Goal: Transaction & Acquisition: Subscribe to service/newsletter

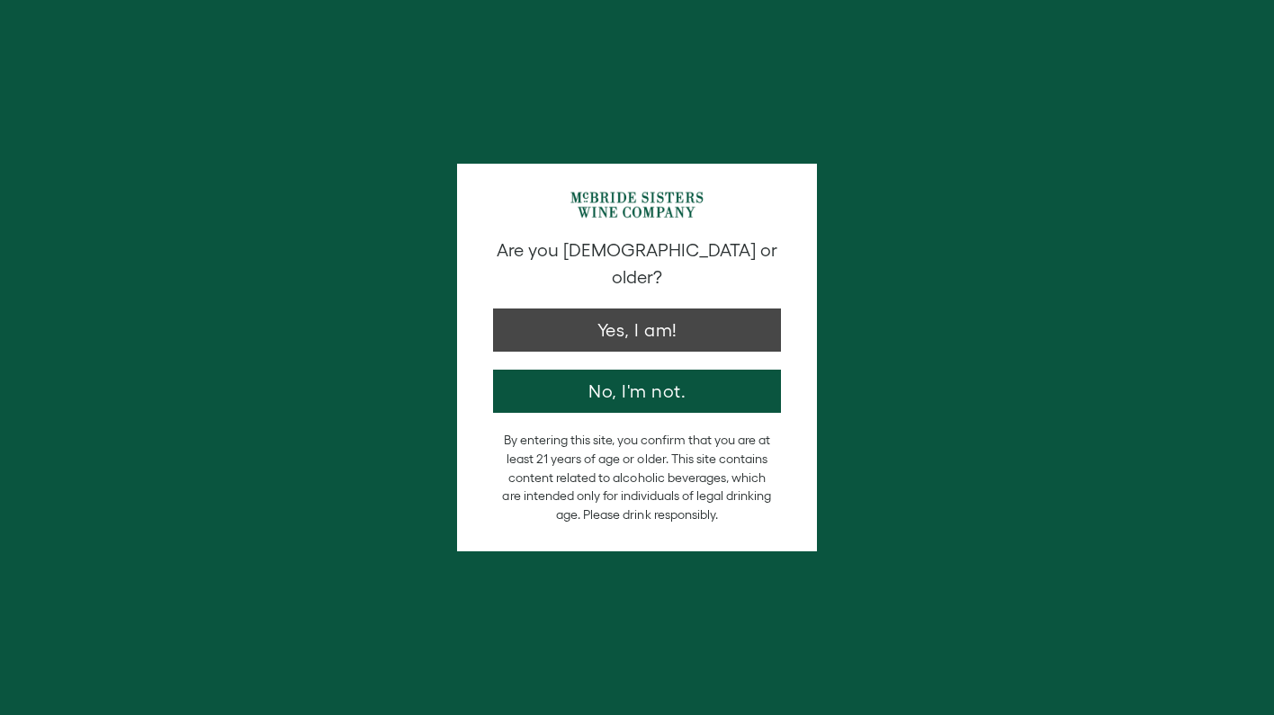
click at [677, 312] on button "Yes, I am!" at bounding box center [637, 330] width 288 height 43
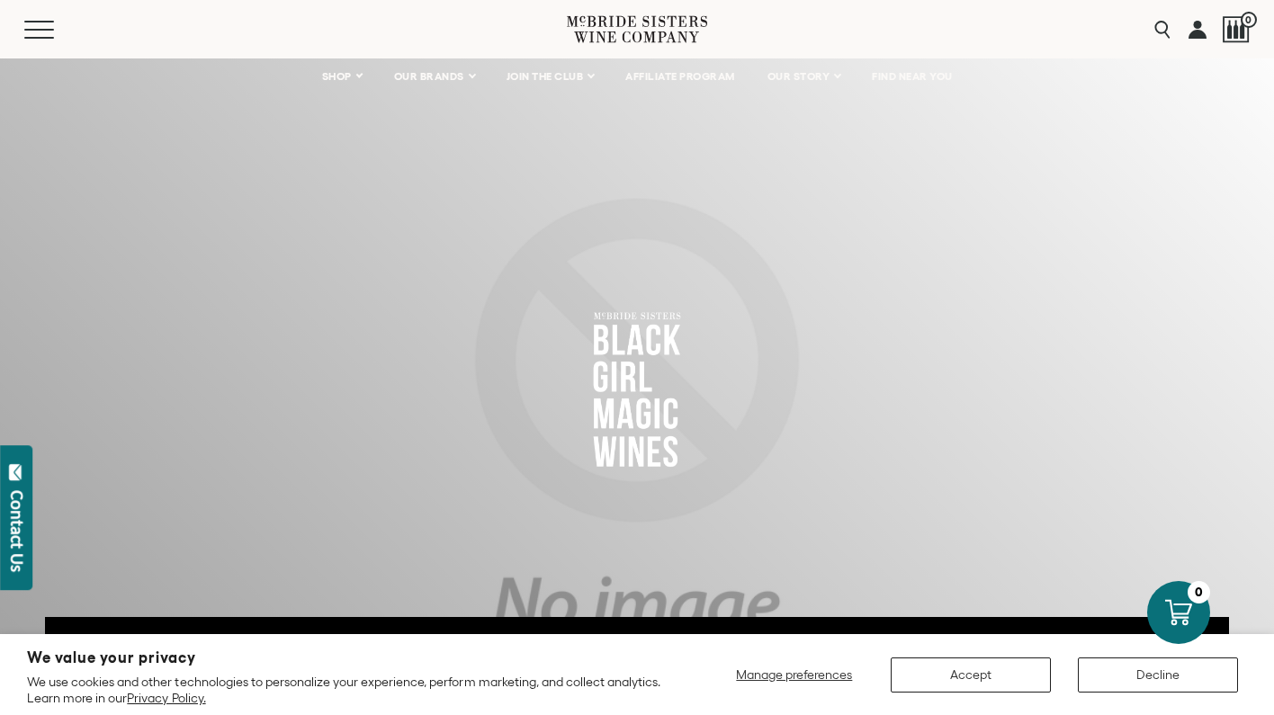
click at [841, 674] on span "Manage preferences" at bounding box center [794, 675] width 116 height 14
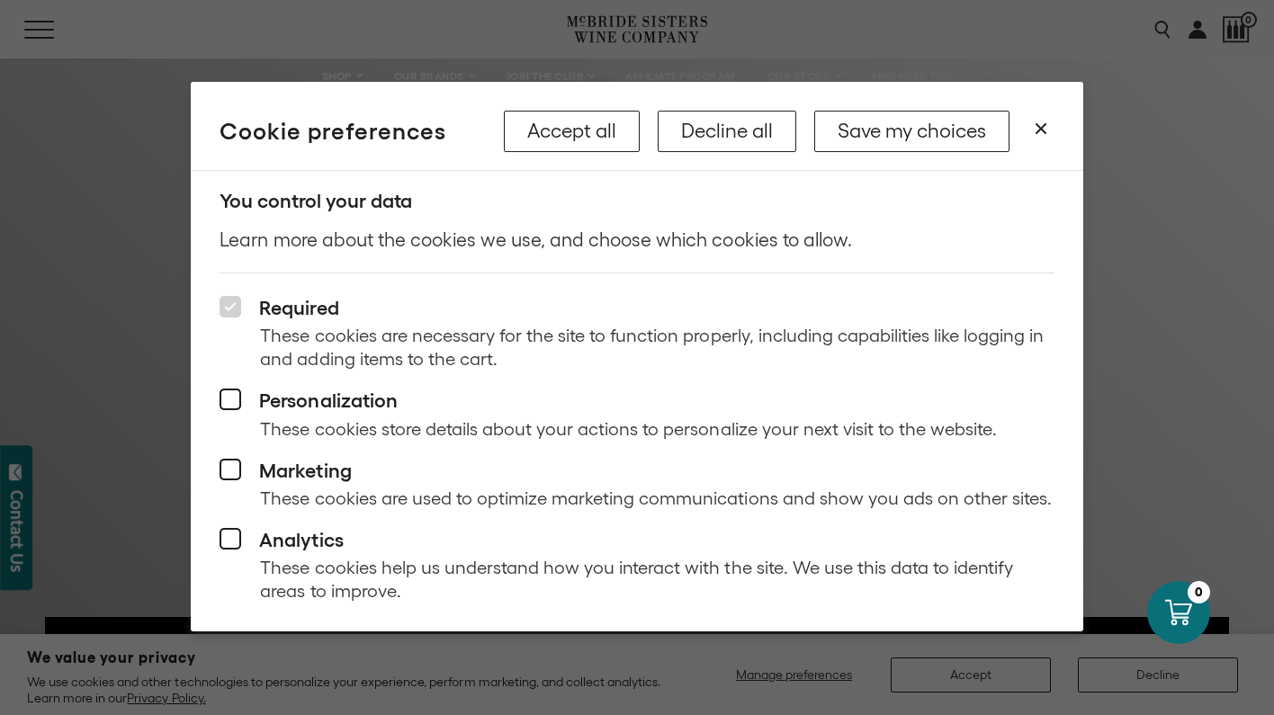
click at [947, 133] on button "Save my choices" at bounding box center [911, 131] width 195 height 41
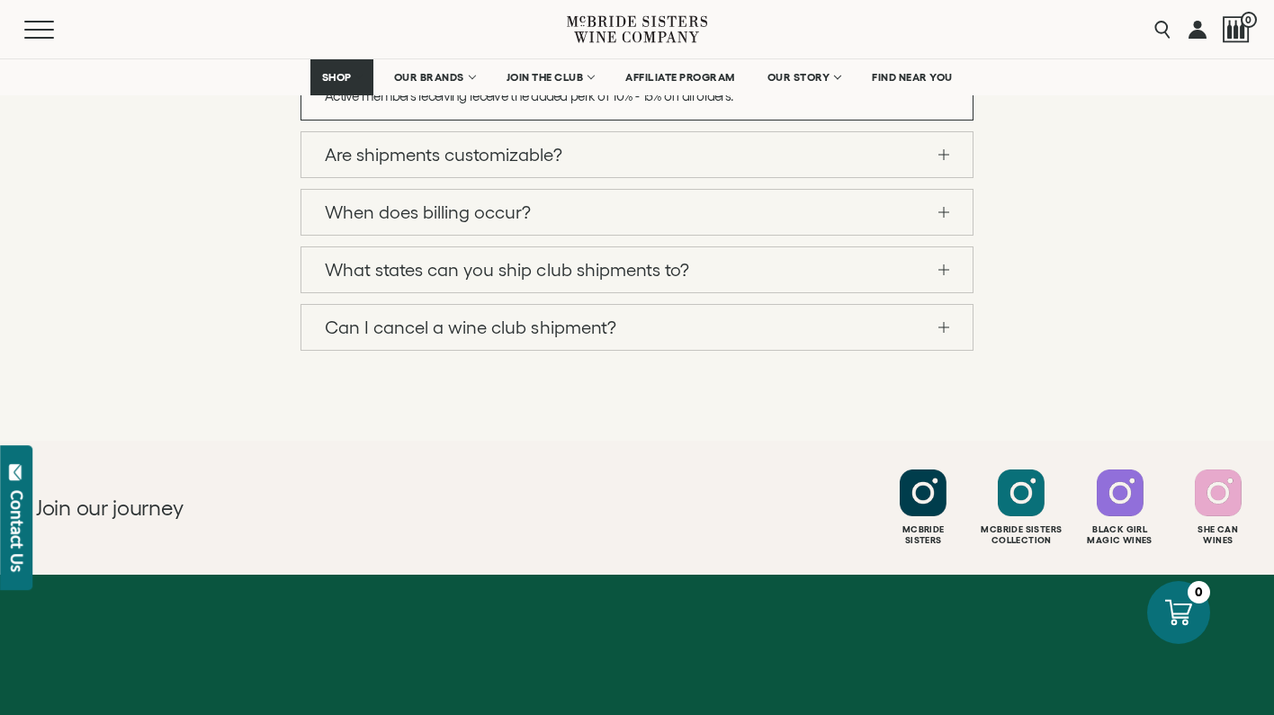
scroll to position [2436, 0]
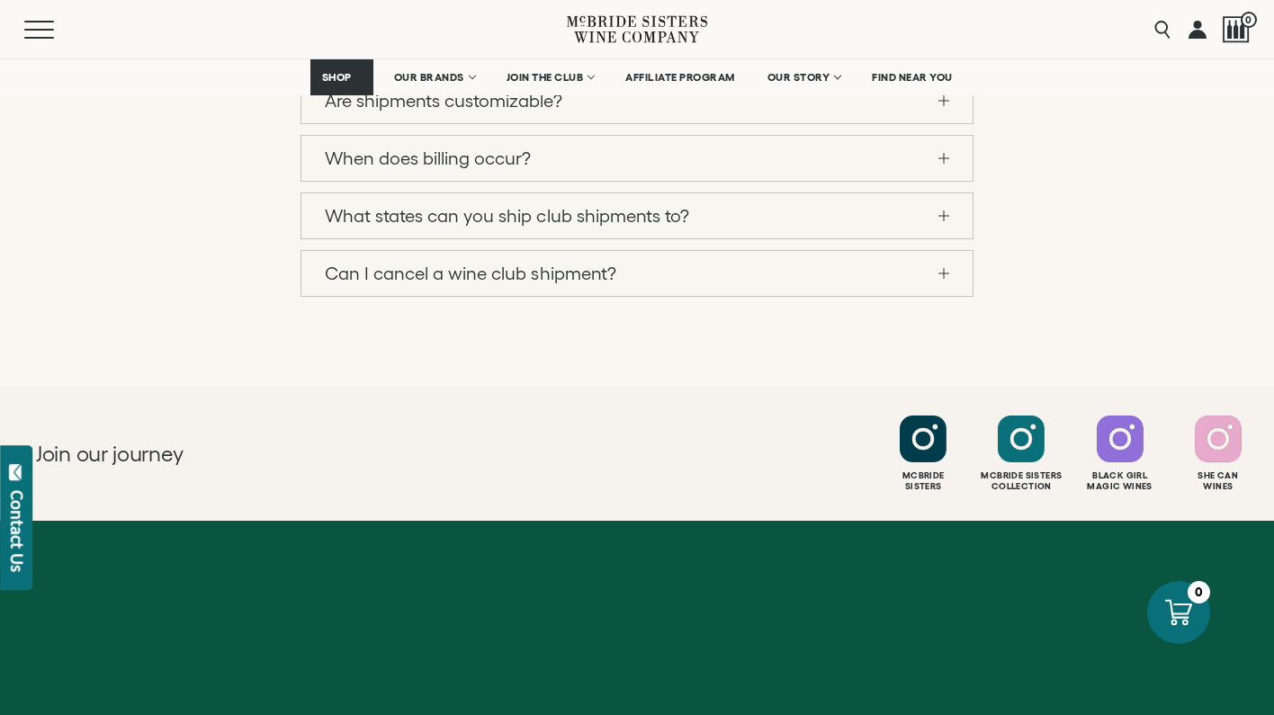
click at [595, 123] on link "Are shipments customizable?" at bounding box center [636, 100] width 671 height 45
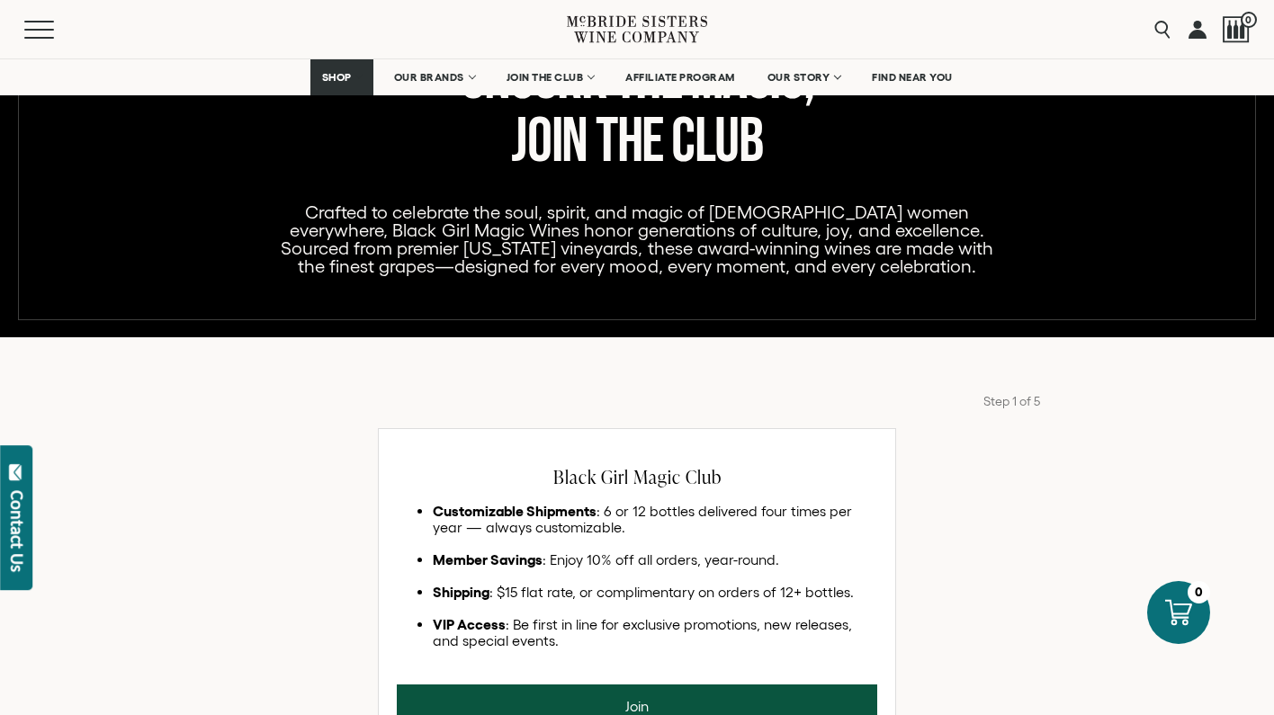
scroll to position [1030, 0]
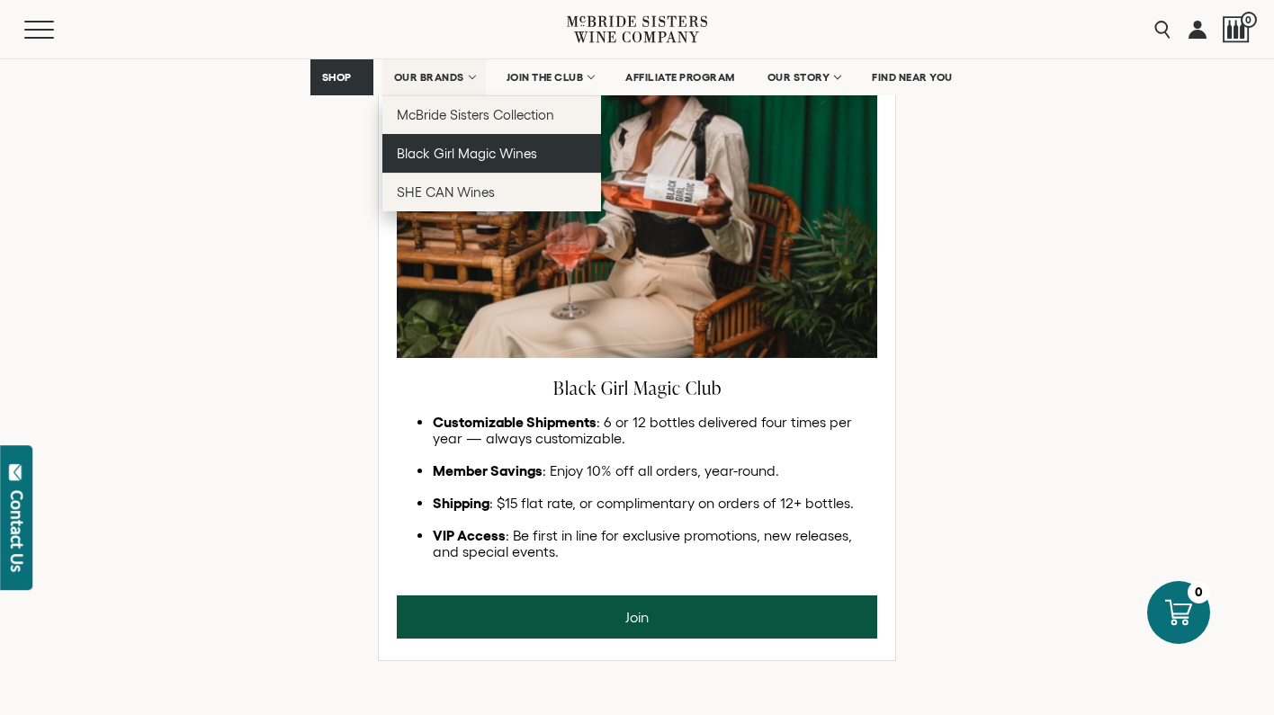
click at [464, 151] on span "Black Girl Magic Wines" at bounding box center [467, 153] width 140 height 15
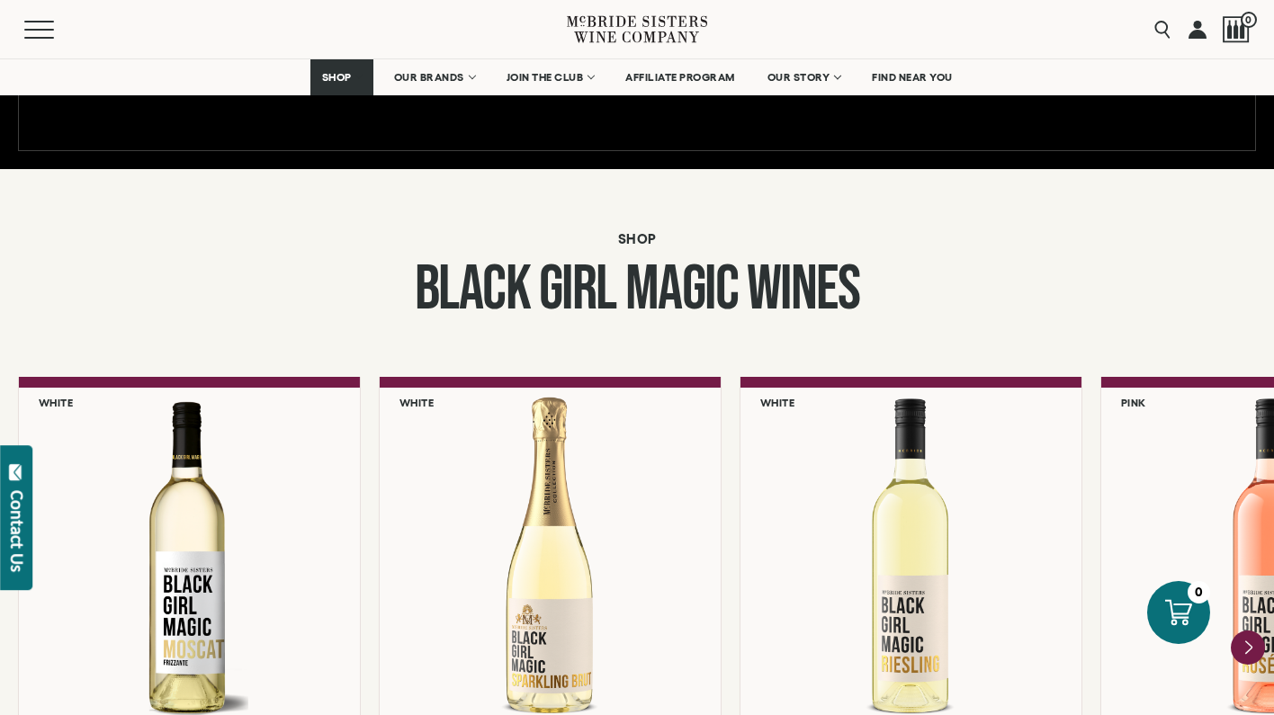
scroll to position [1631, 0]
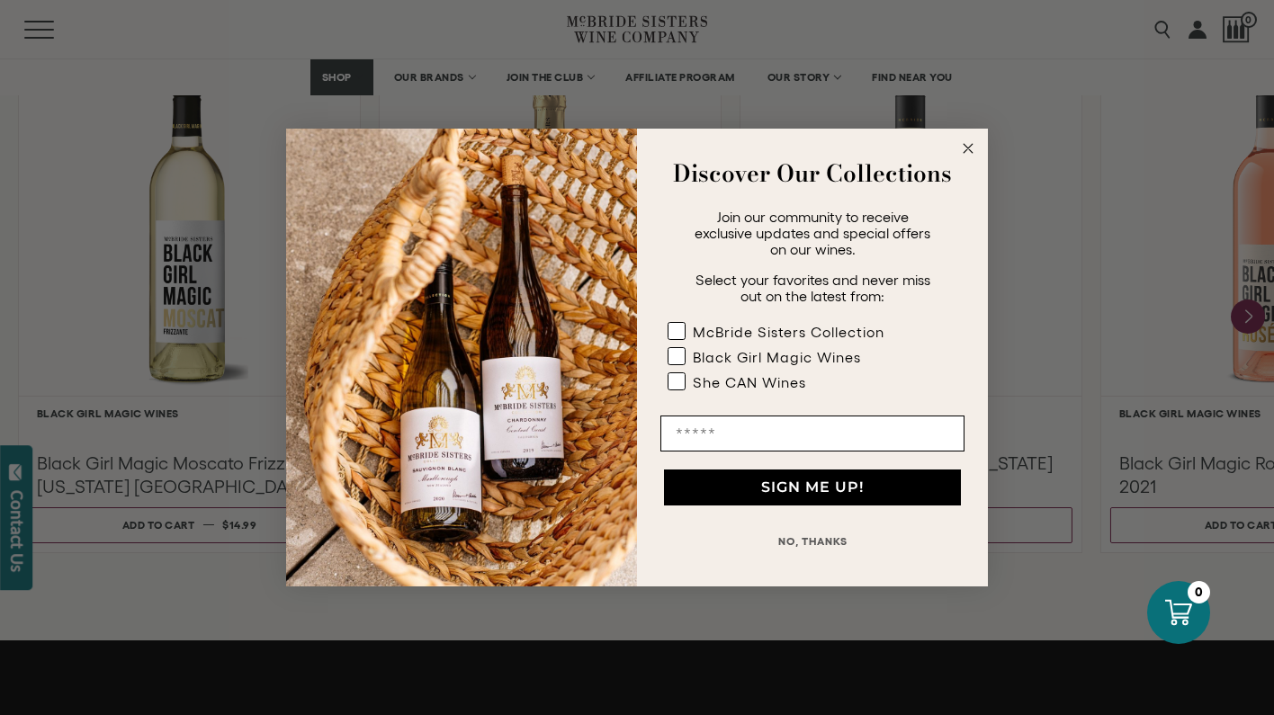
click at [963, 153] on circle "Close dialog" at bounding box center [968, 149] width 21 height 21
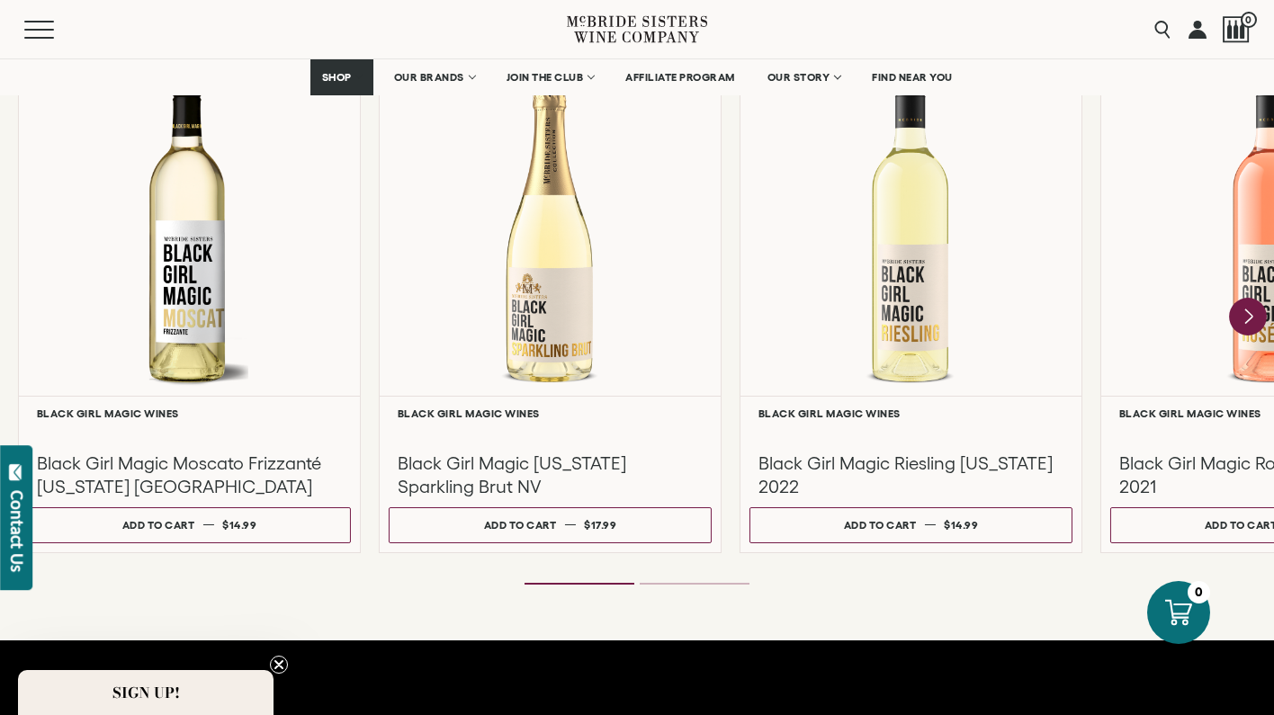
click at [1247, 312] on icon "Next" at bounding box center [1248, 316] width 7 height 14
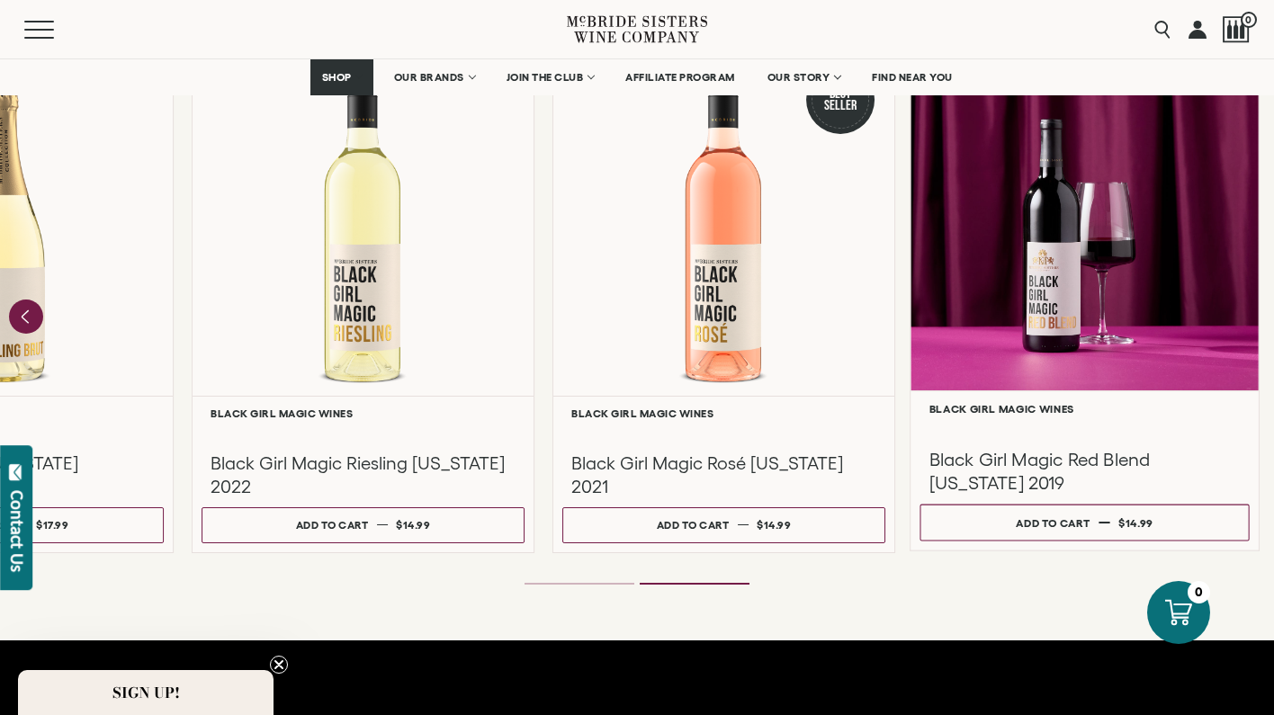
scroll to position [1619, 0]
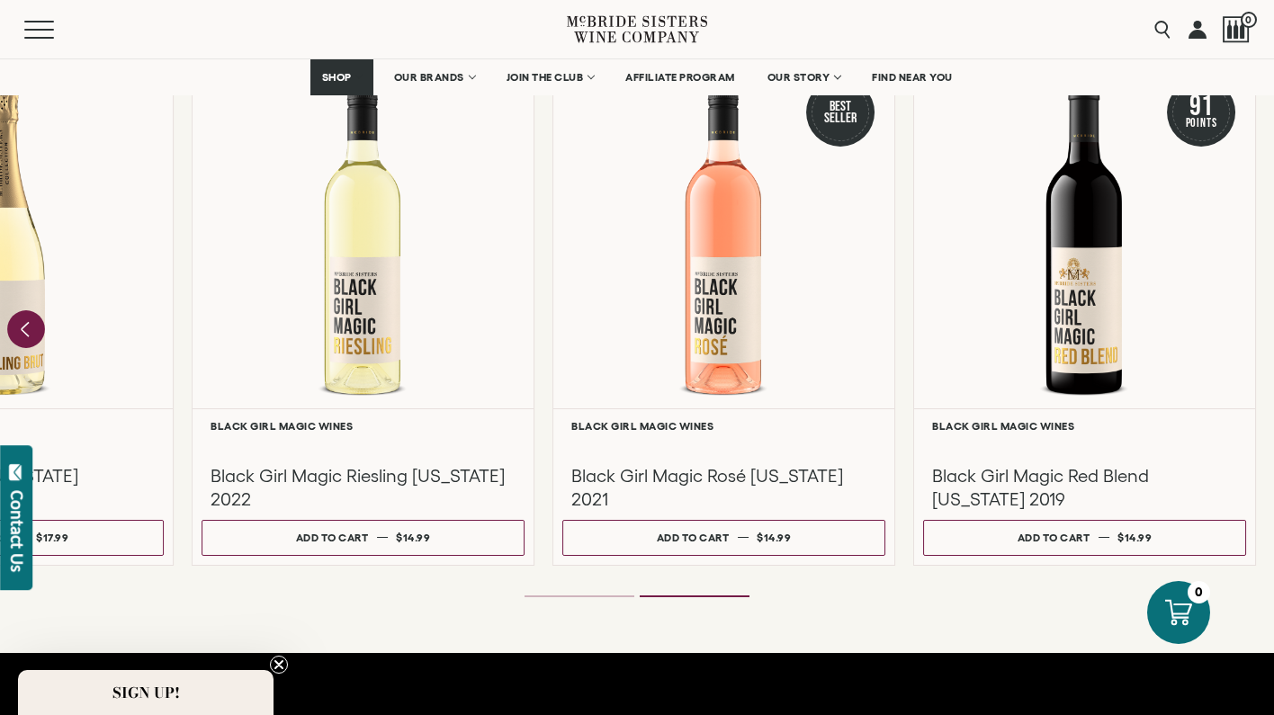
click at [29, 320] on icon "Previous" at bounding box center [26, 329] width 38 height 38
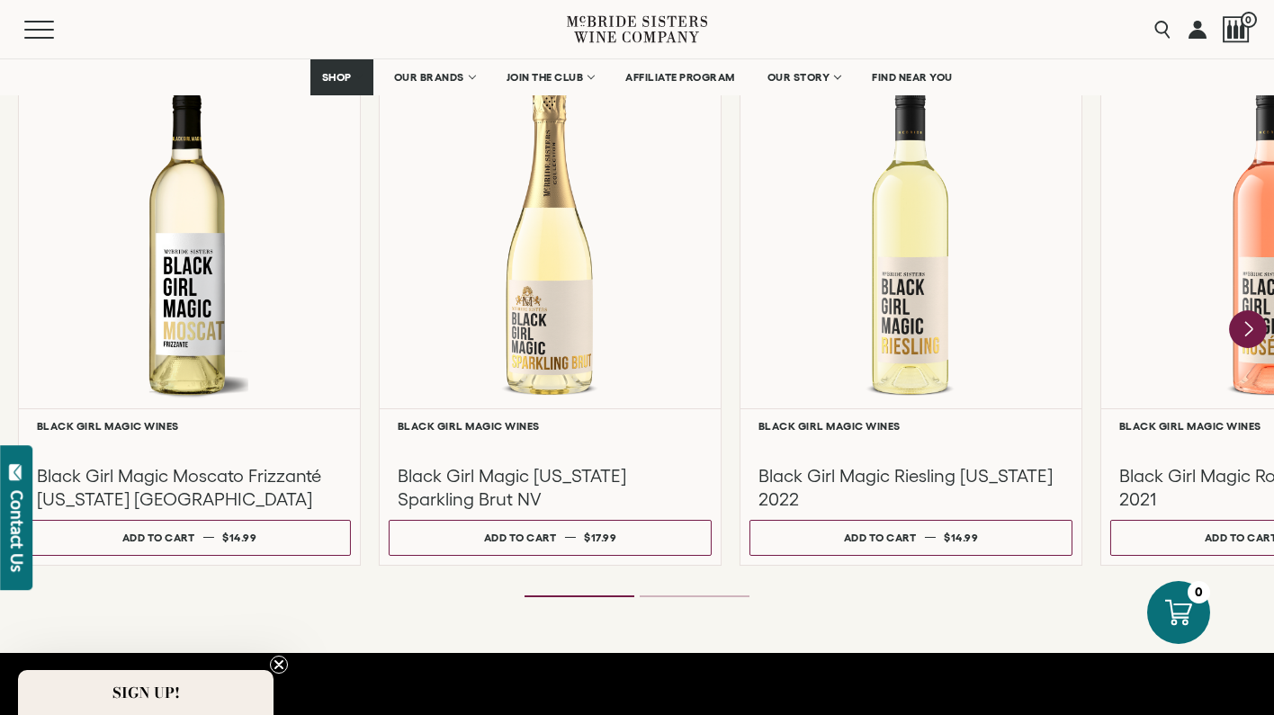
click at [1239, 336] on icon "Next" at bounding box center [1248, 329] width 38 height 38
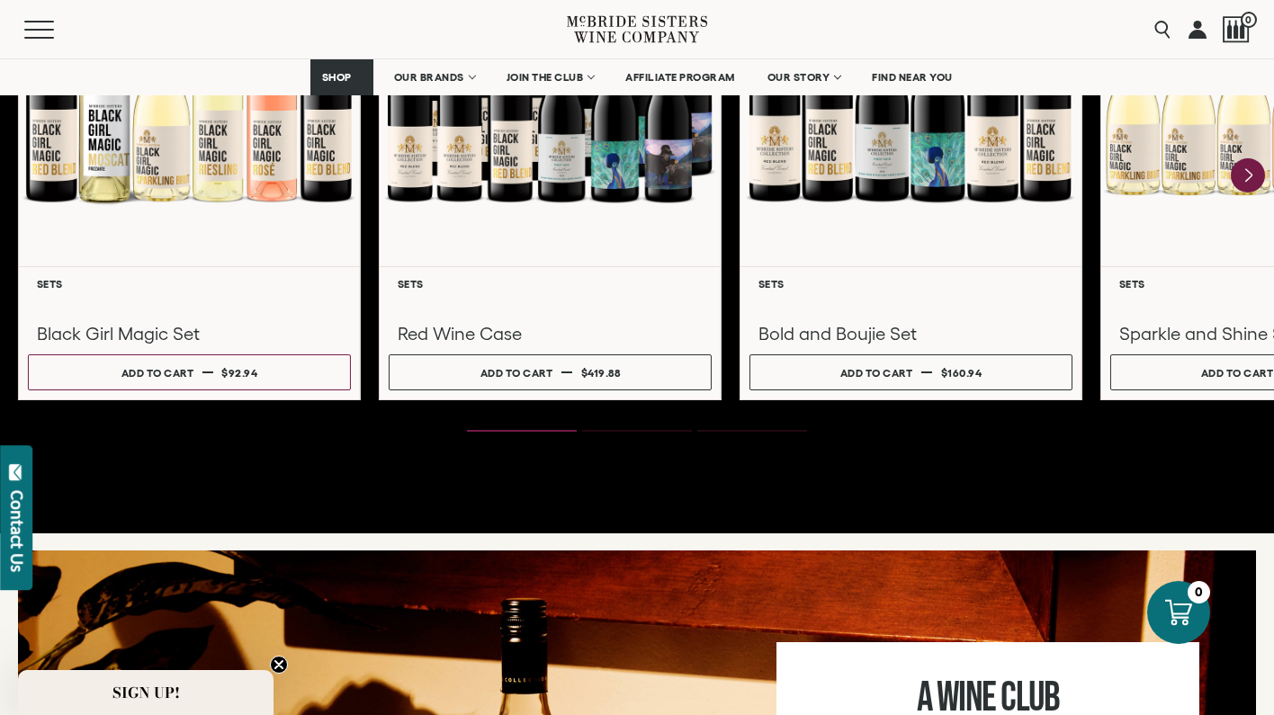
scroll to position [2425, 0]
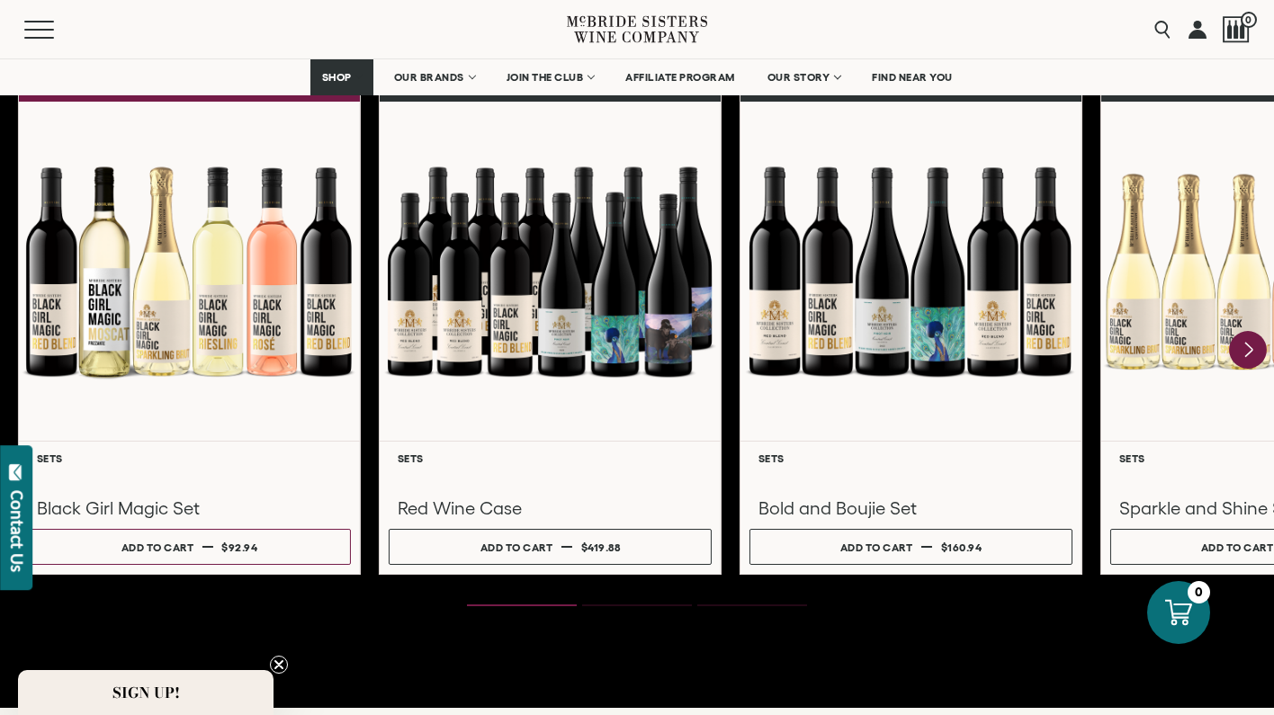
click at [1255, 353] on icon "Next" at bounding box center [1248, 350] width 38 height 38
